Goal: Task Accomplishment & Management: Use online tool/utility

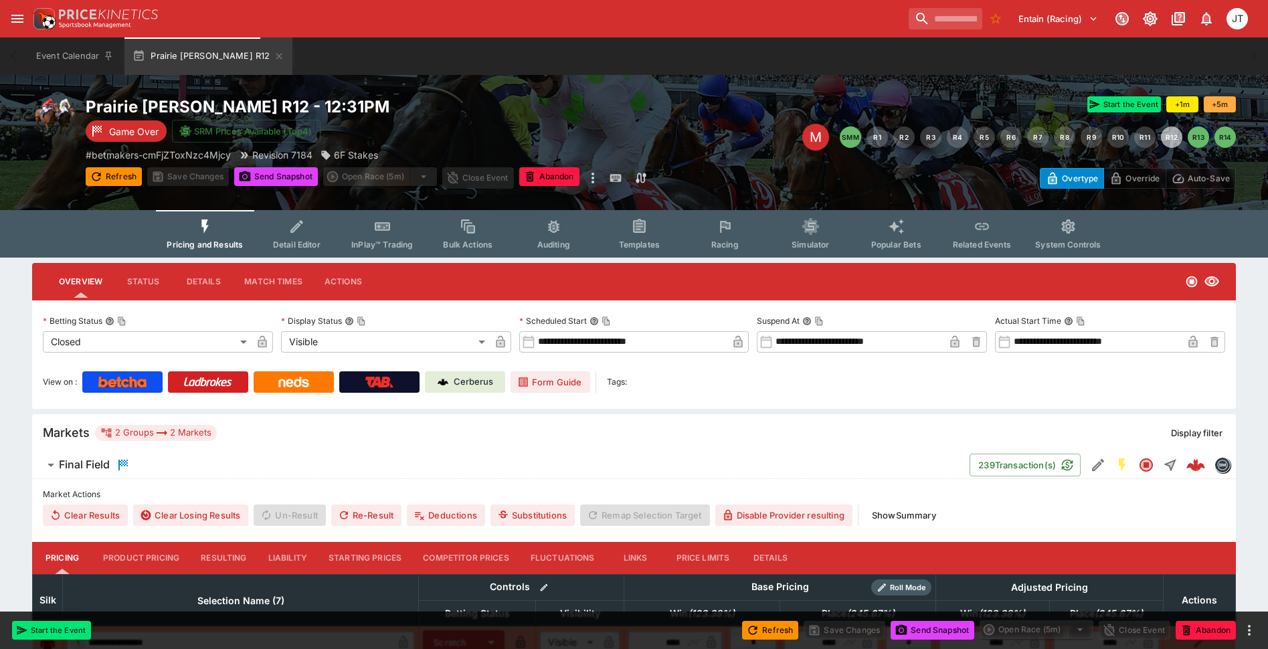
scroll to position [67, 0]
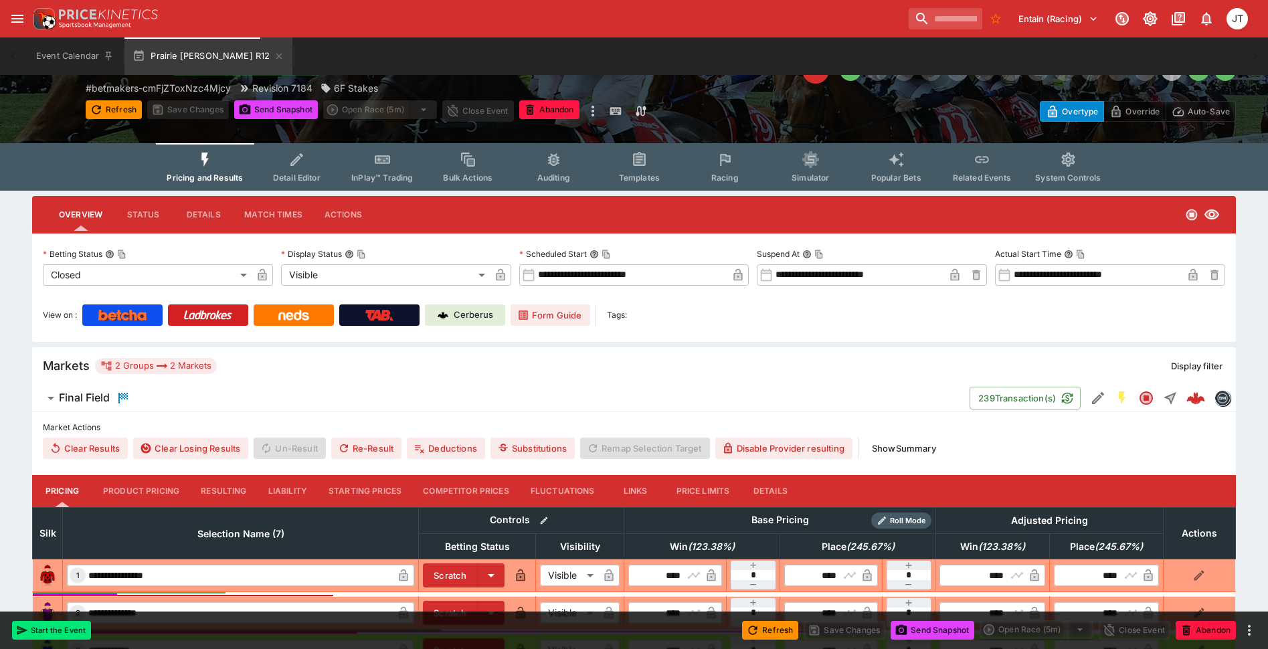
click at [891, 446] on button "Show Summary" at bounding box center [904, 448] width 80 height 21
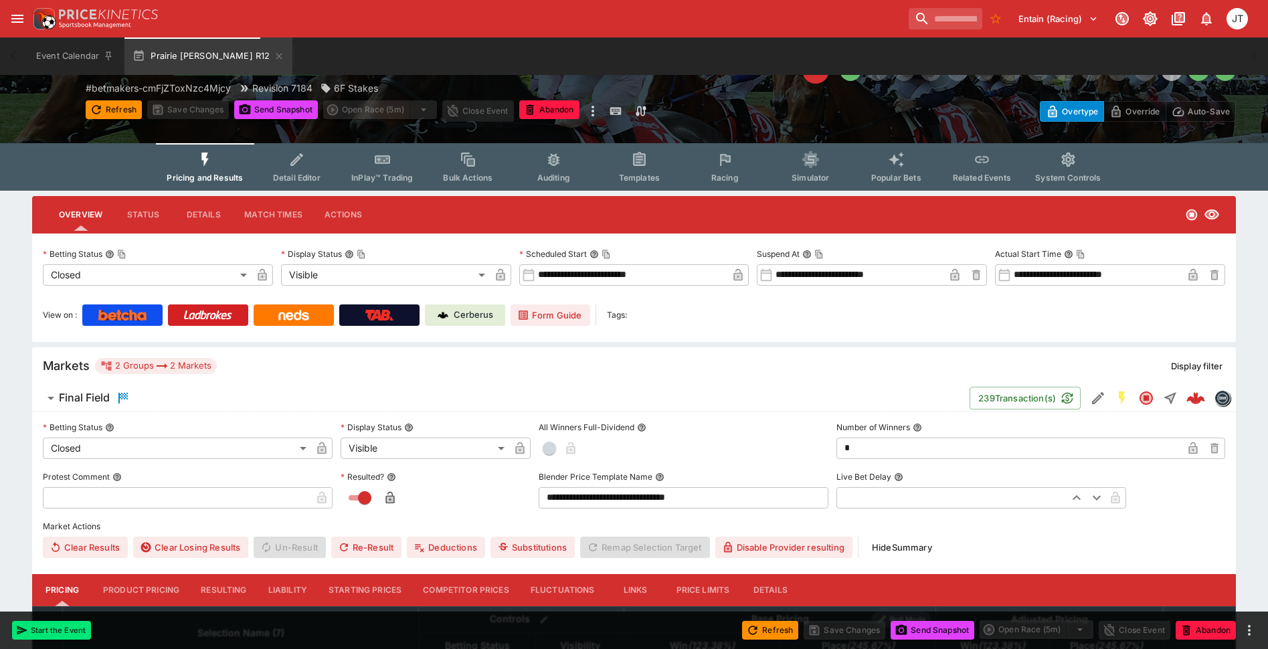
click at [155, 494] on input "text" at bounding box center [177, 497] width 268 height 21
paste input "**********"
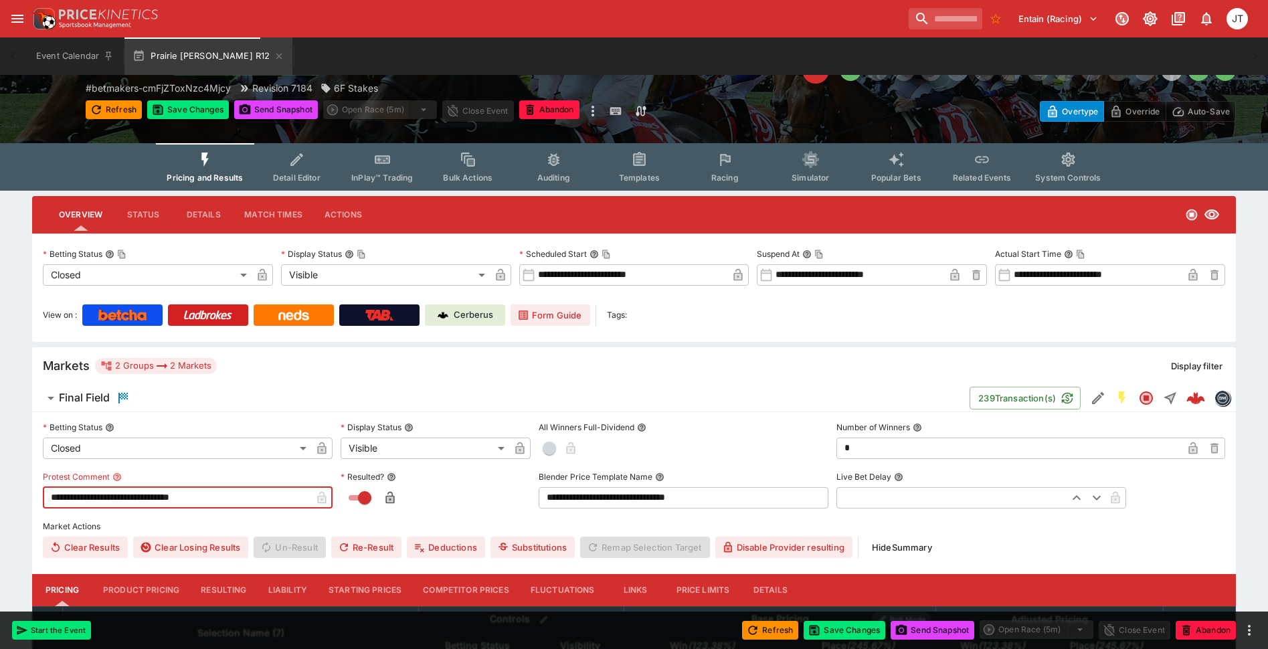
type input "**********"
click at [857, 630] on button "Save Changes" at bounding box center [845, 630] width 82 height 19
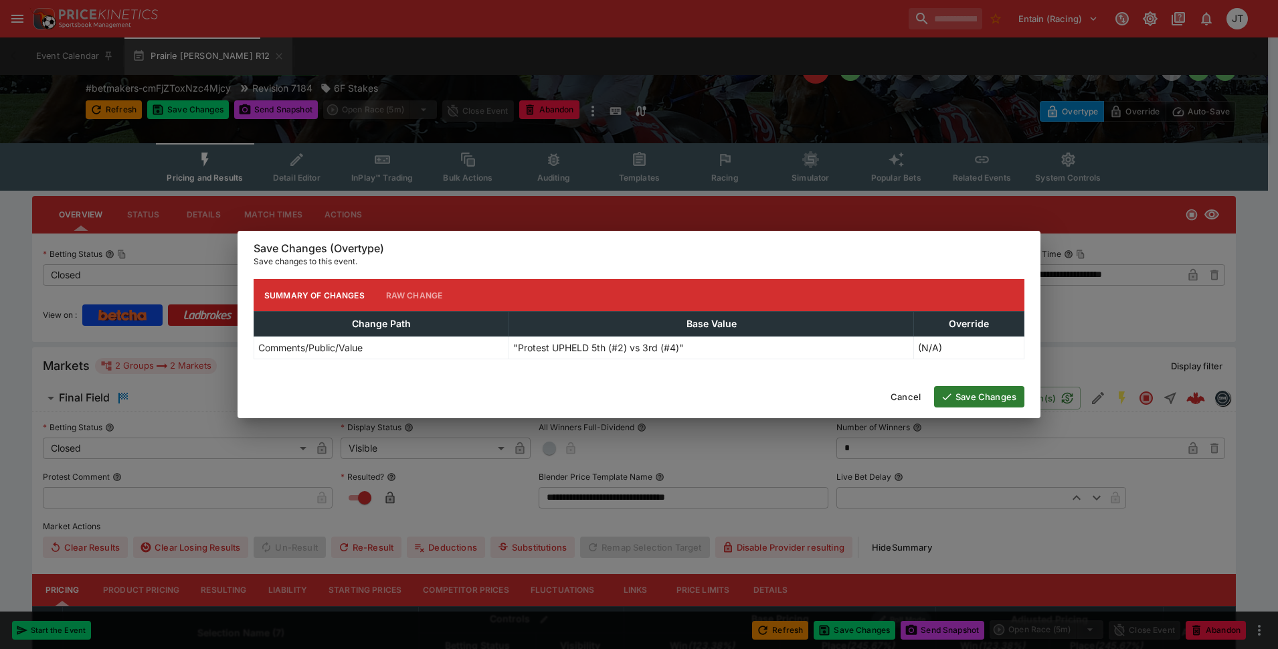
click at [969, 401] on button "Save Changes" at bounding box center [979, 396] width 90 height 21
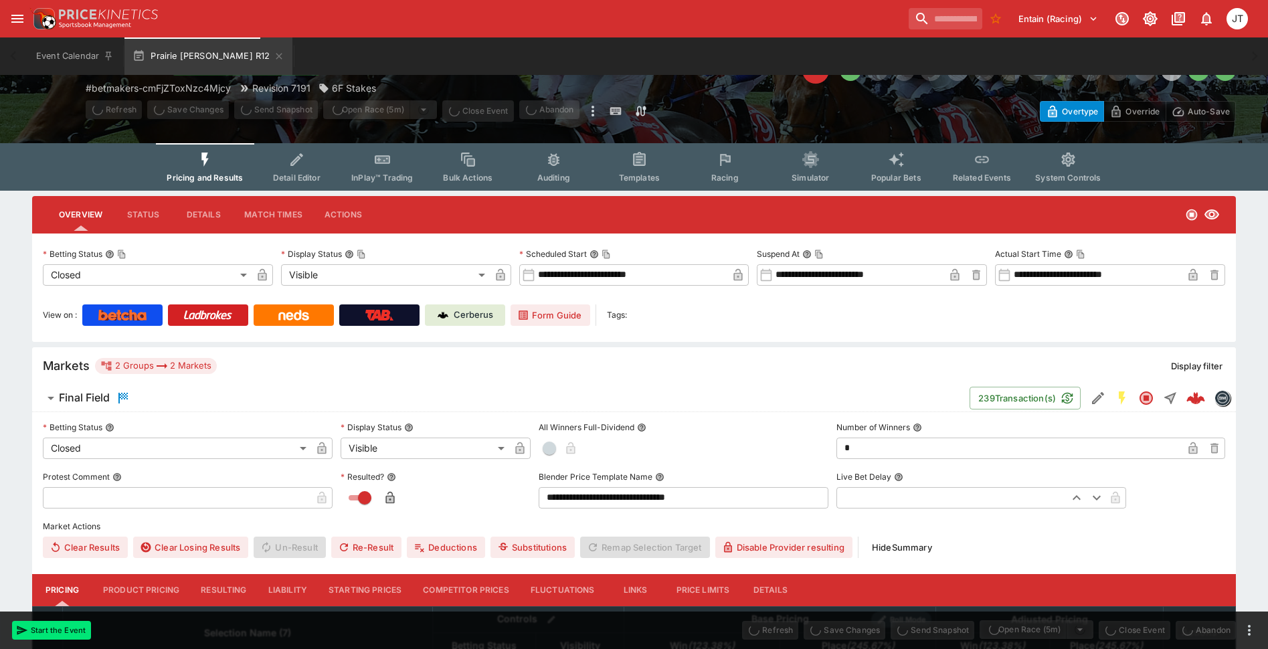
type input "**********"
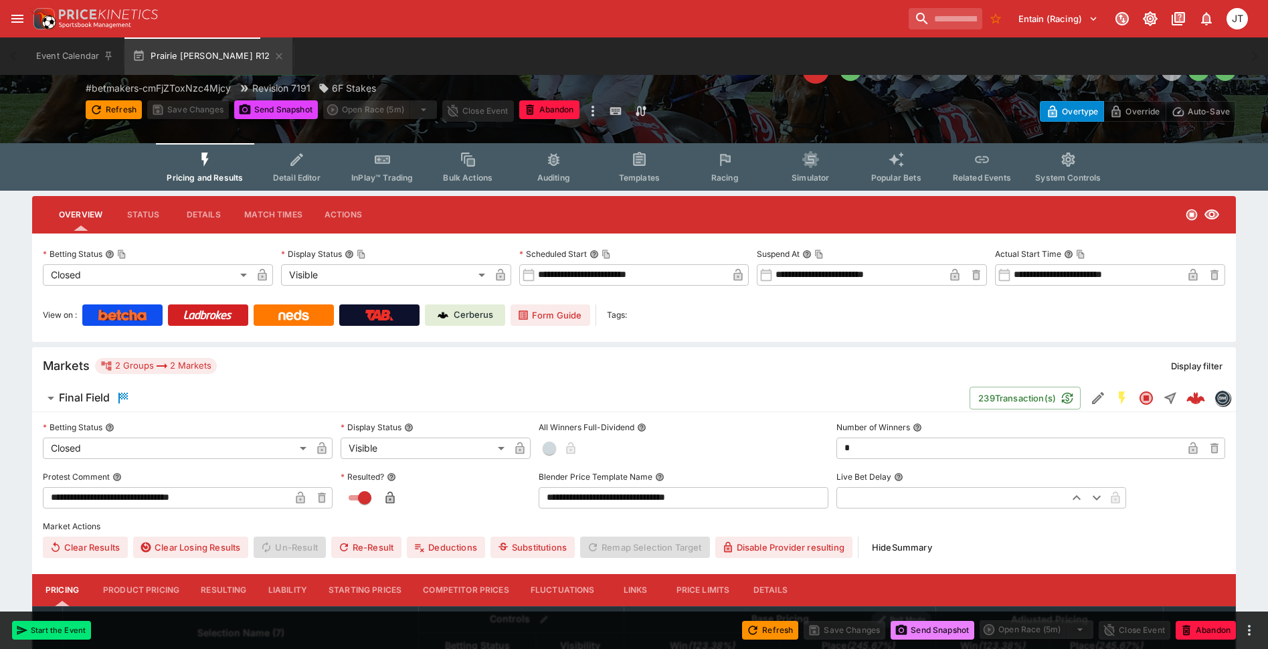
click at [905, 634] on button "Send Snapshot" at bounding box center [933, 630] width 84 height 19
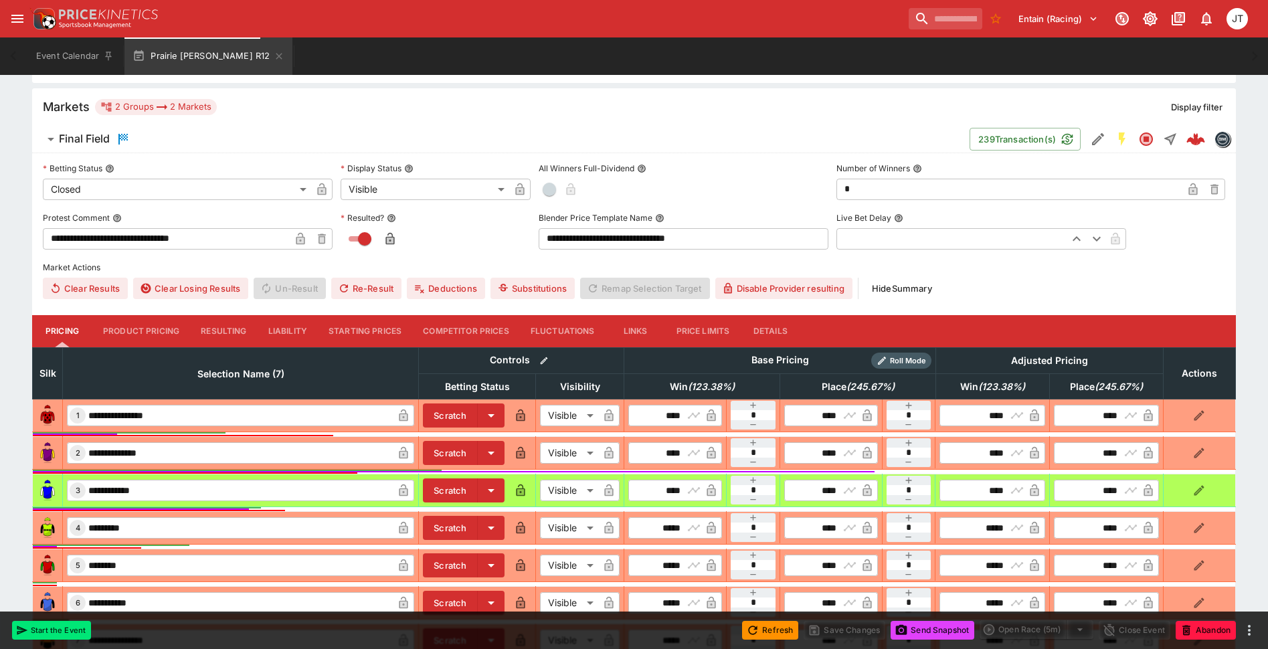
scroll to position [335, 0]
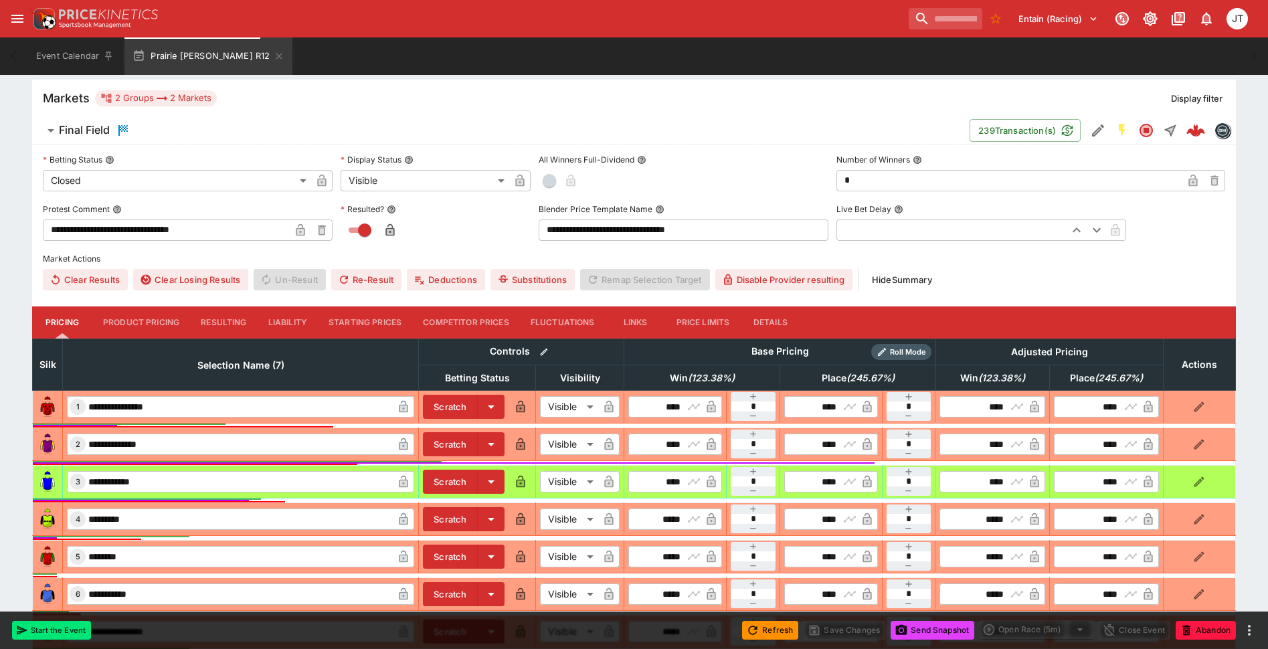
click at [224, 329] on button "Resulting" at bounding box center [223, 322] width 67 height 32
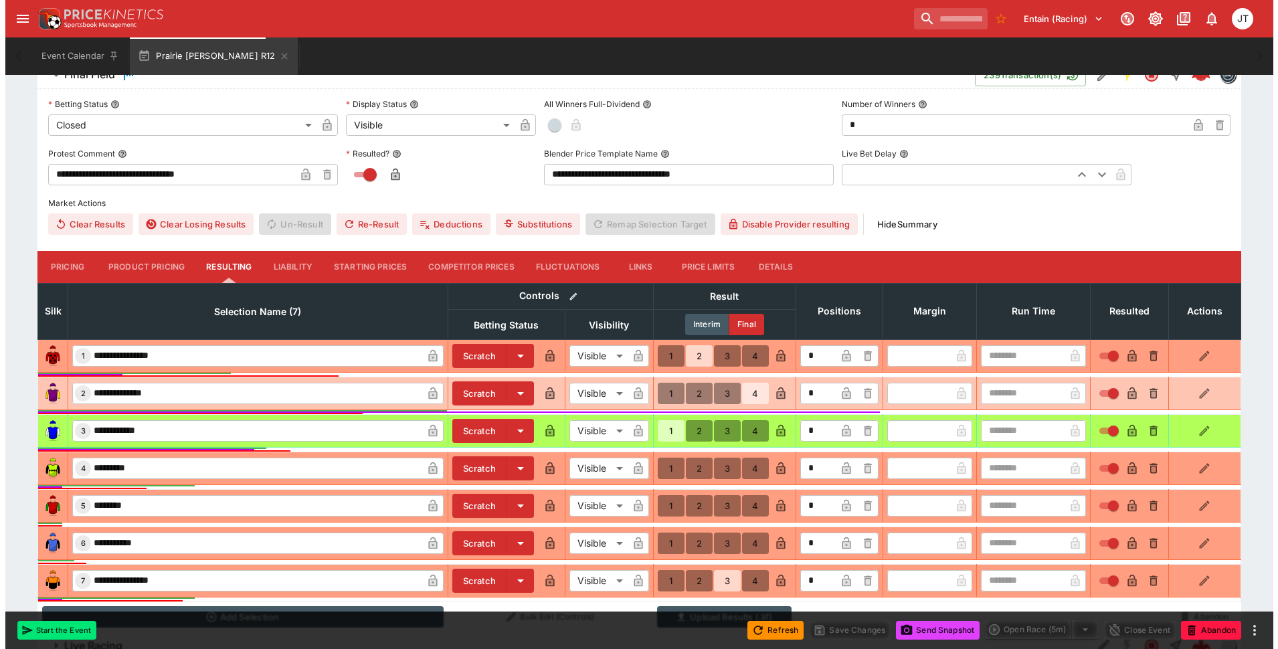
scroll to position [446, 0]
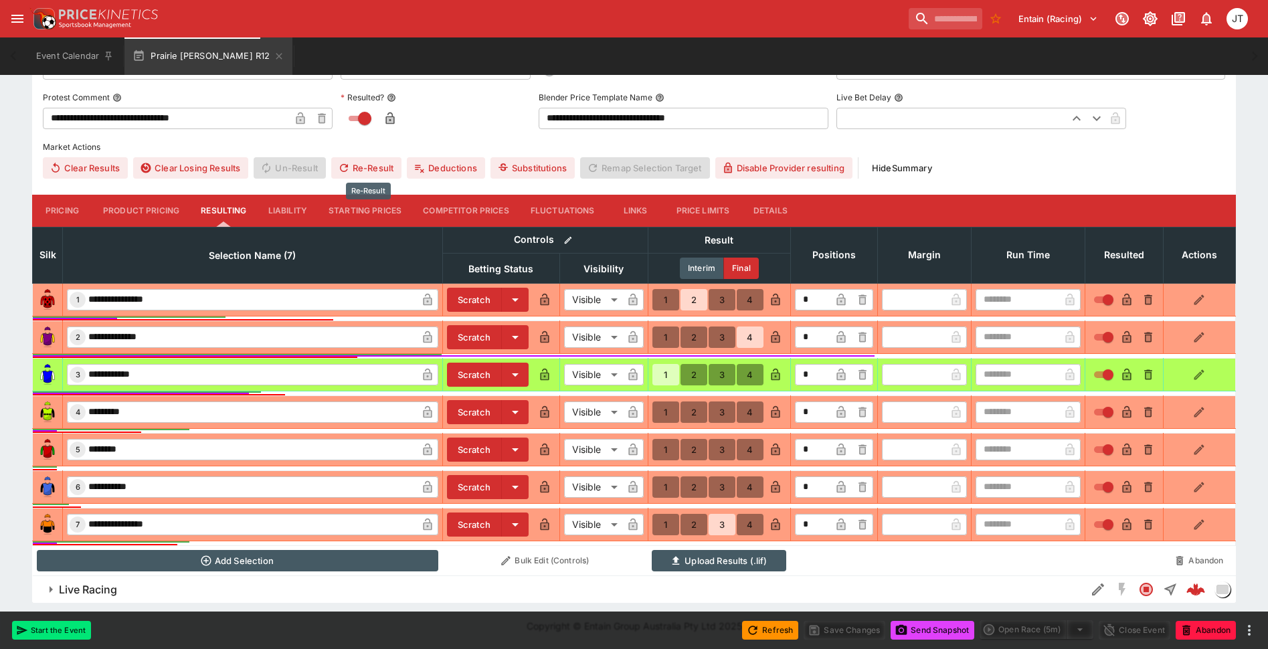
click at [375, 165] on button "Re-Result" at bounding box center [366, 167] width 70 height 21
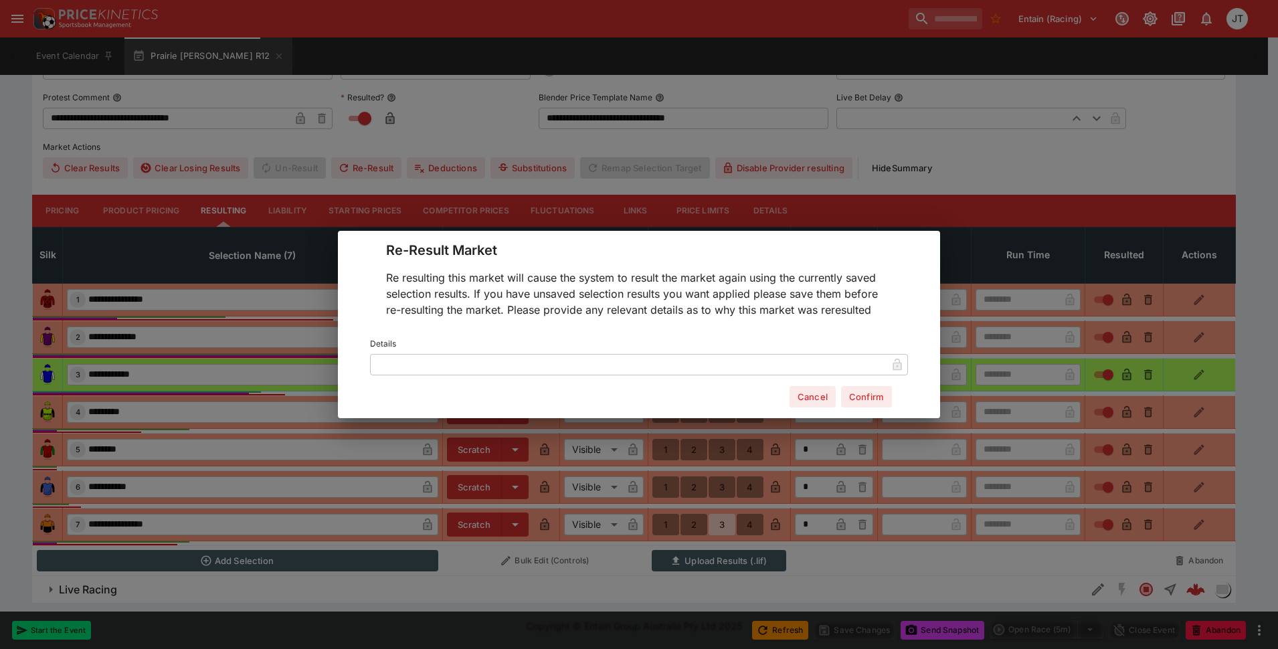
click at [861, 398] on button "Confirm" at bounding box center [866, 396] width 51 height 21
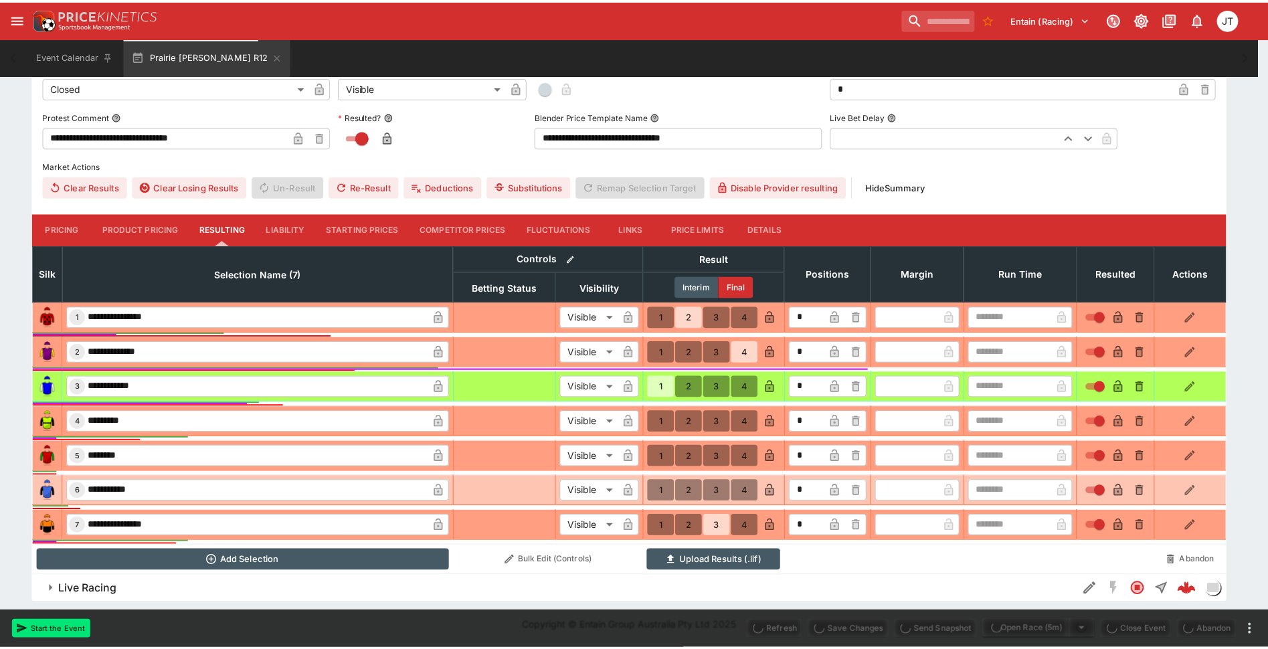
scroll to position [428, 0]
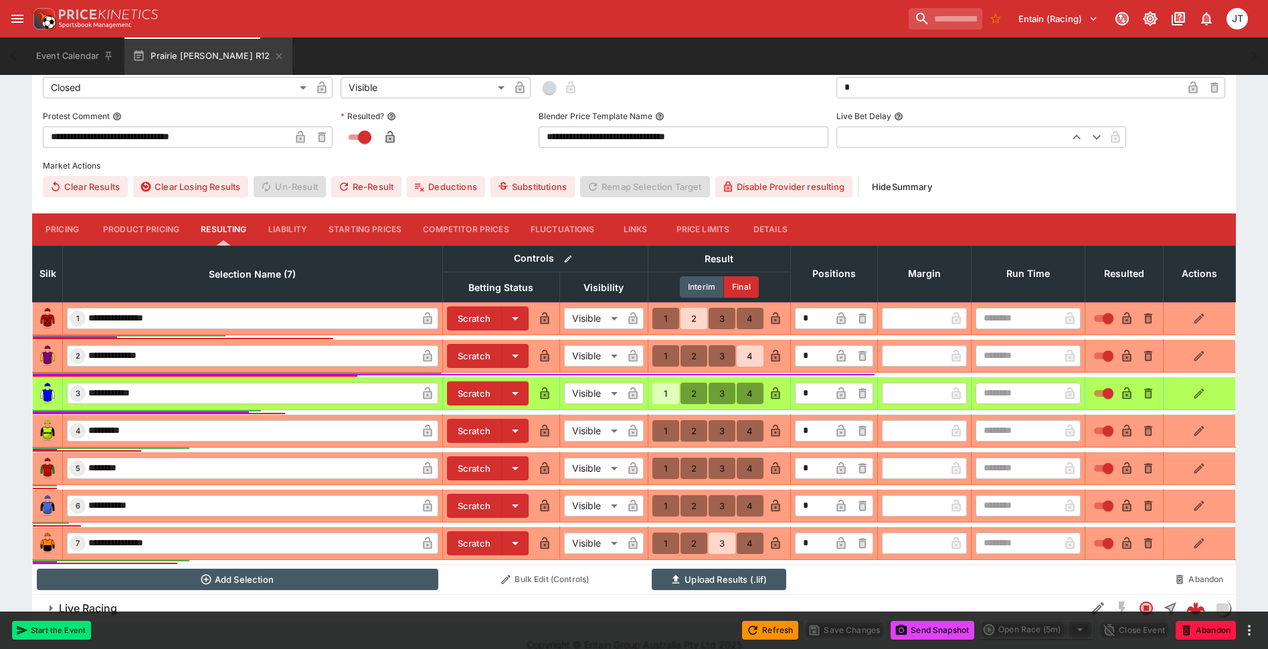
click at [931, 640] on div "Refresh Save Changes Send Snapshot Open Race (5m) Close Event Abandon" at bounding box center [634, 630] width 1268 height 37
click at [929, 635] on button "Send Snapshot" at bounding box center [933, 630] width 84 height 19
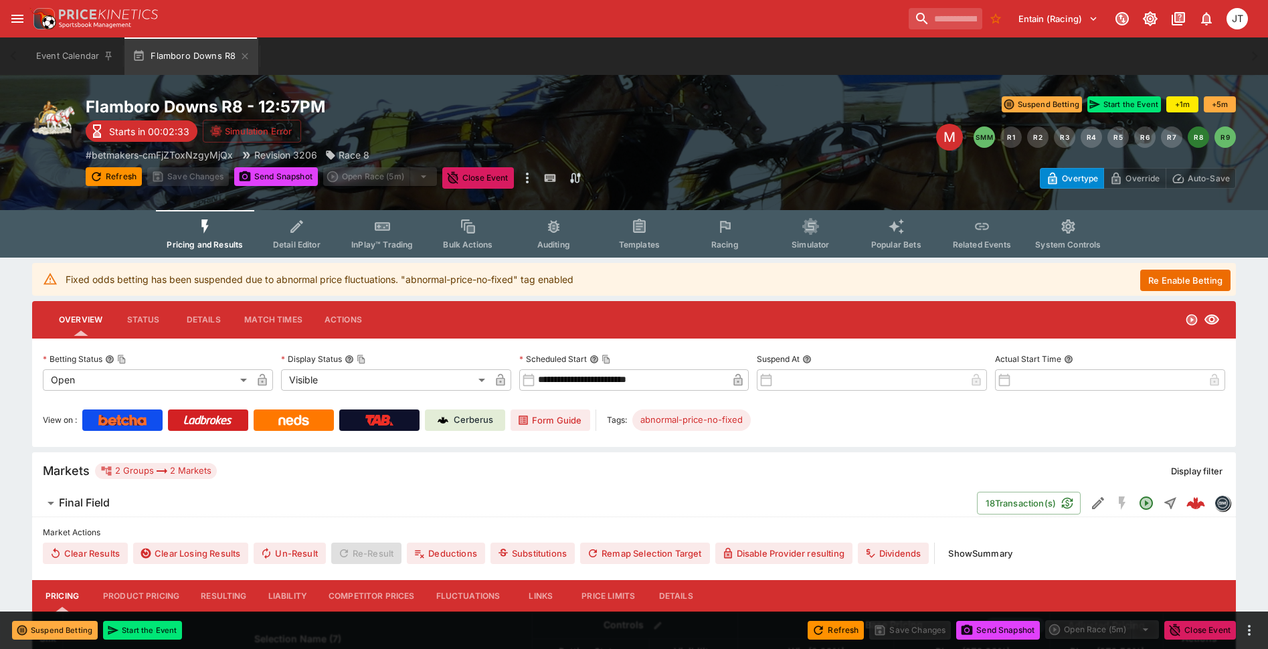
click at [1168, 281] on button "Re Enable Betting" at bounding box center [1185, 280] width 90 height 21
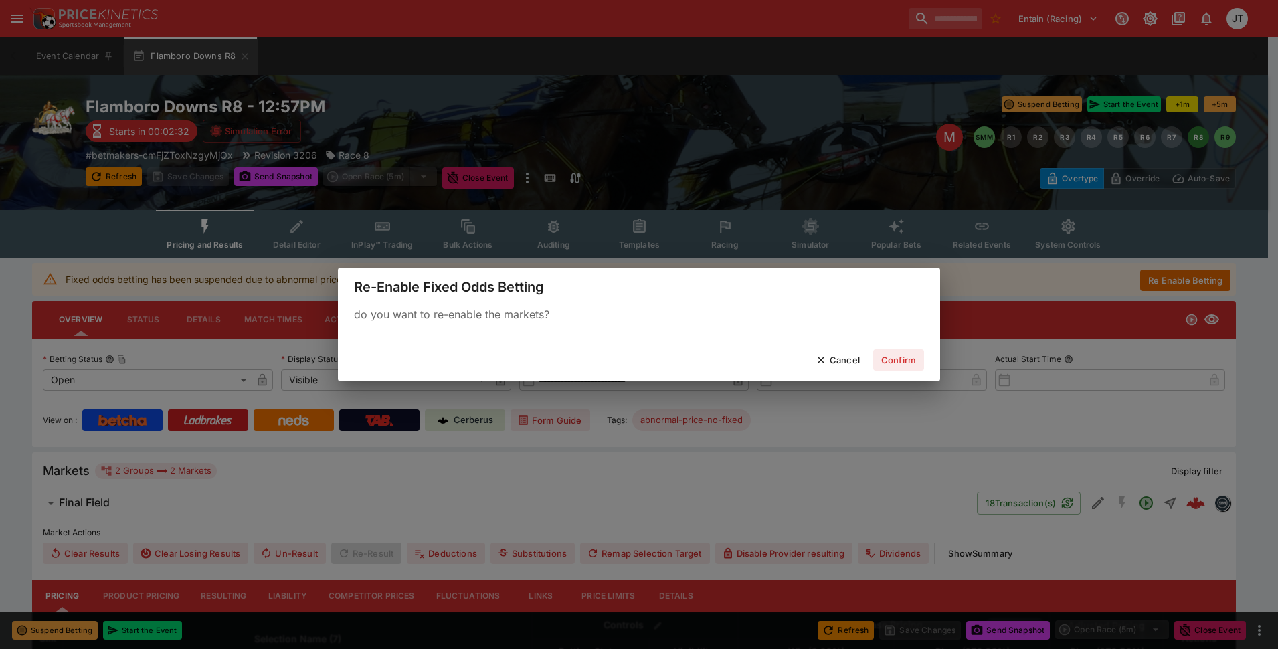
click at [902, 354] on button "Confirm" at bounding box center [898, 359] width 51 height 21
